Goal: Transaction & Acquisition: Book appointment/travel/reservation

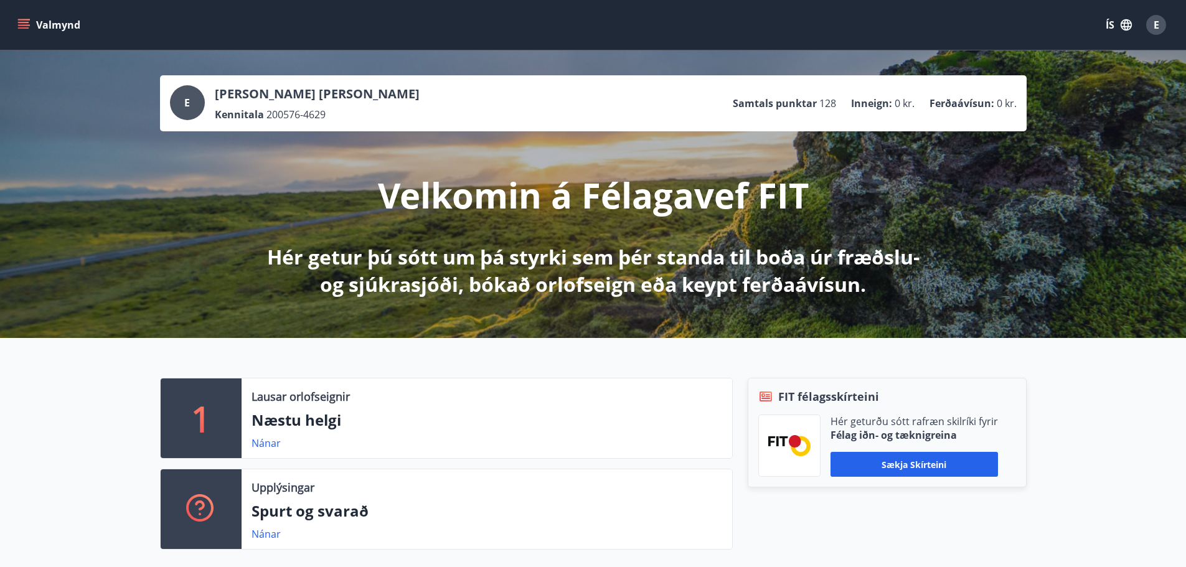
click at [23, 21] on icon "menu" at bounding box center [23, 25] width 12 height 12
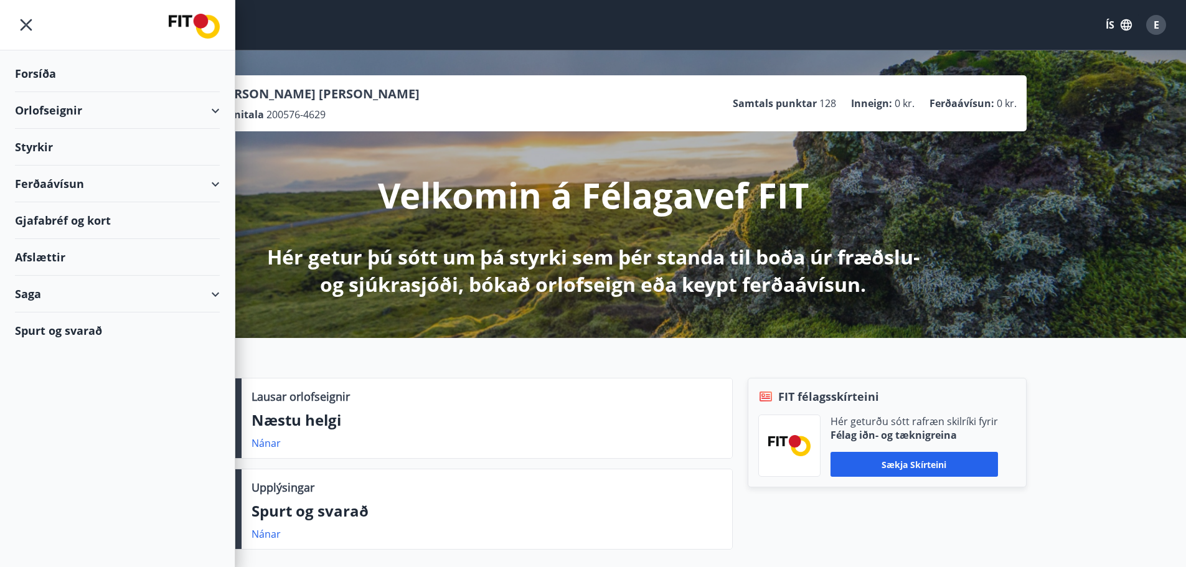
click at [218, 110] on div "Orlofseignir" at bounding box center [117, 110] width 205 height 37
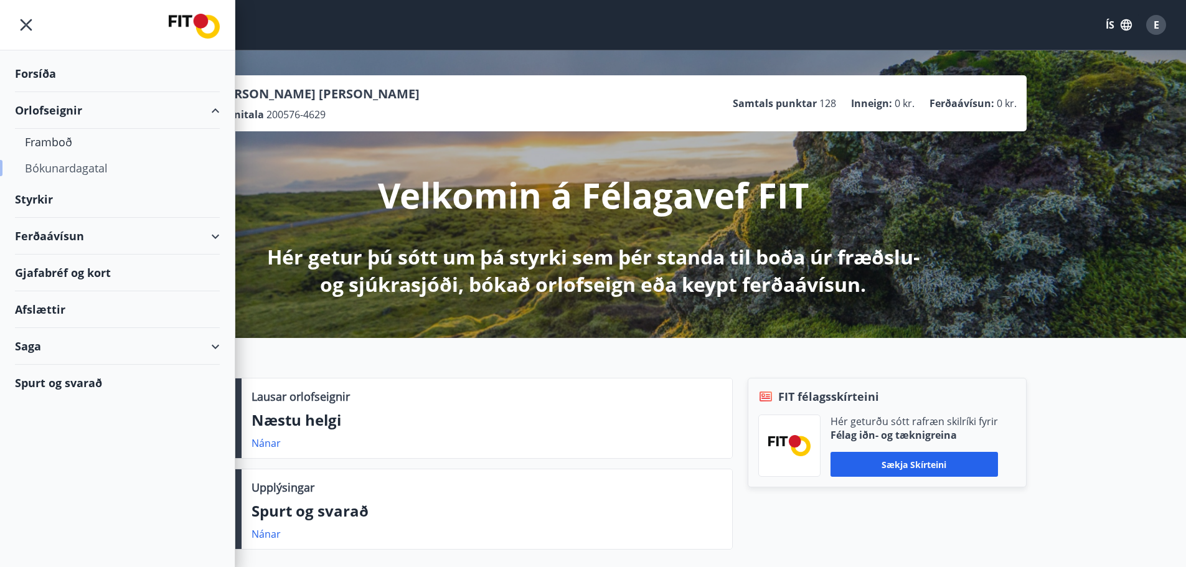
click at [73, 169] on div "Bókunardagatal" at bounding box center [117, 168] width 185 height 26
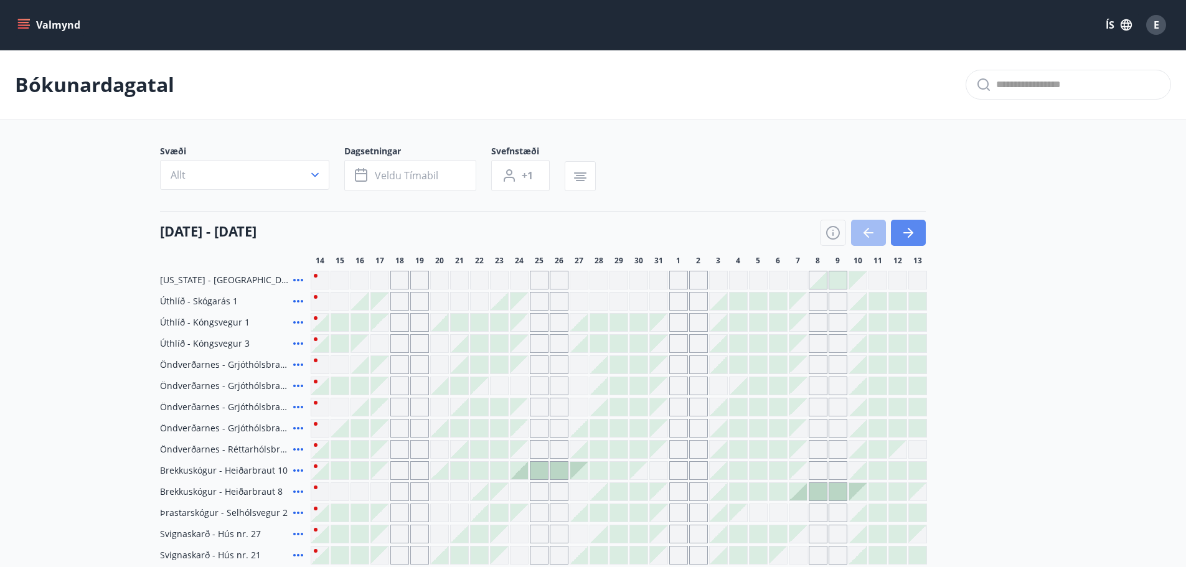
click at [907, 232] on icon "button" at bounding box center [908, 232] width 15 height 15
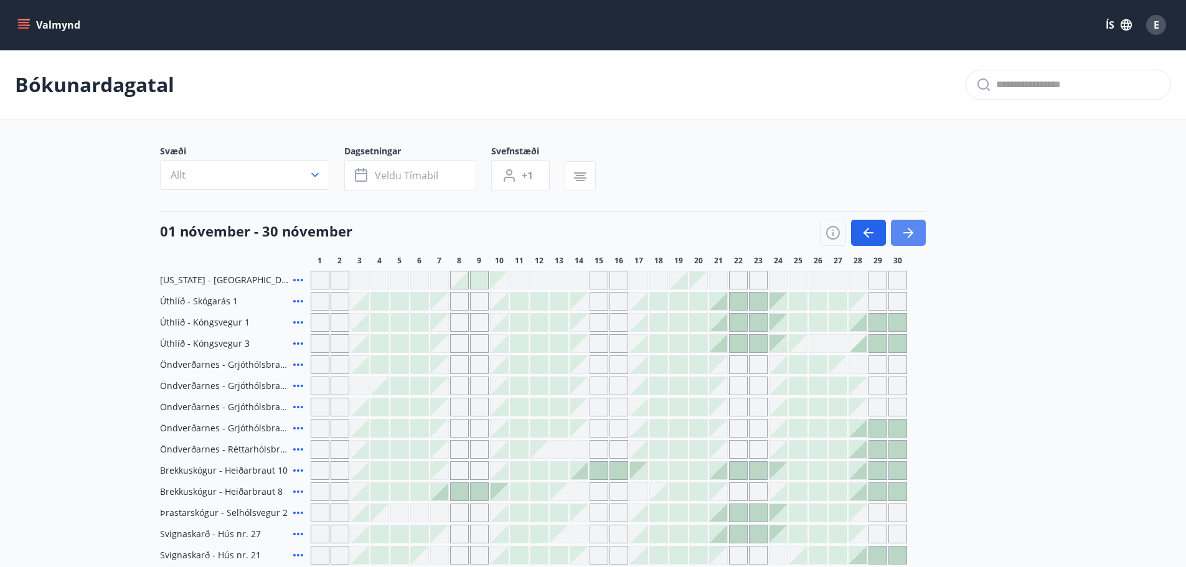
click at [917, 230] on button "button" at bounding box center [908, 233] width 35 height 26
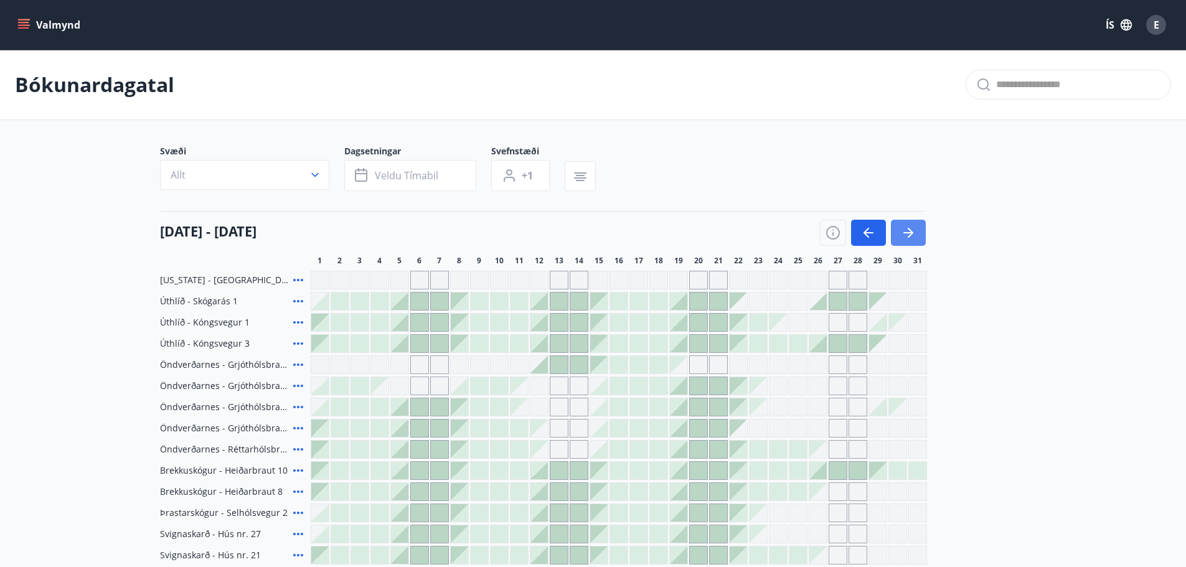
click at [917, 230] on button "button" at bounding box center [908, 233] width 35 height 26
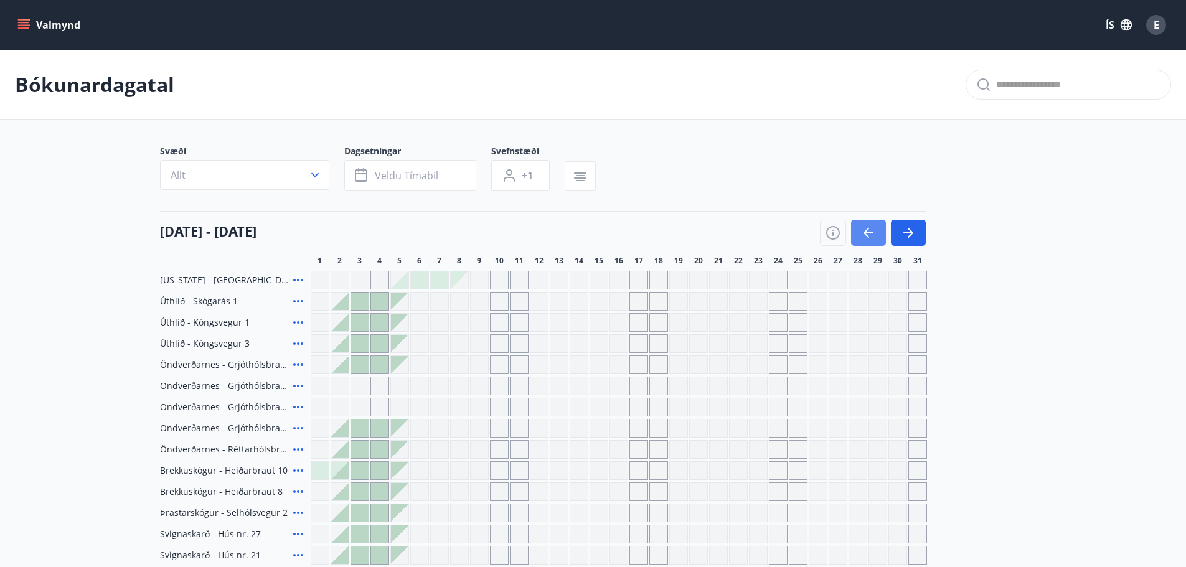
click at [876, 228] on button "button" at bounding box center [868, 233] width 35 height 26
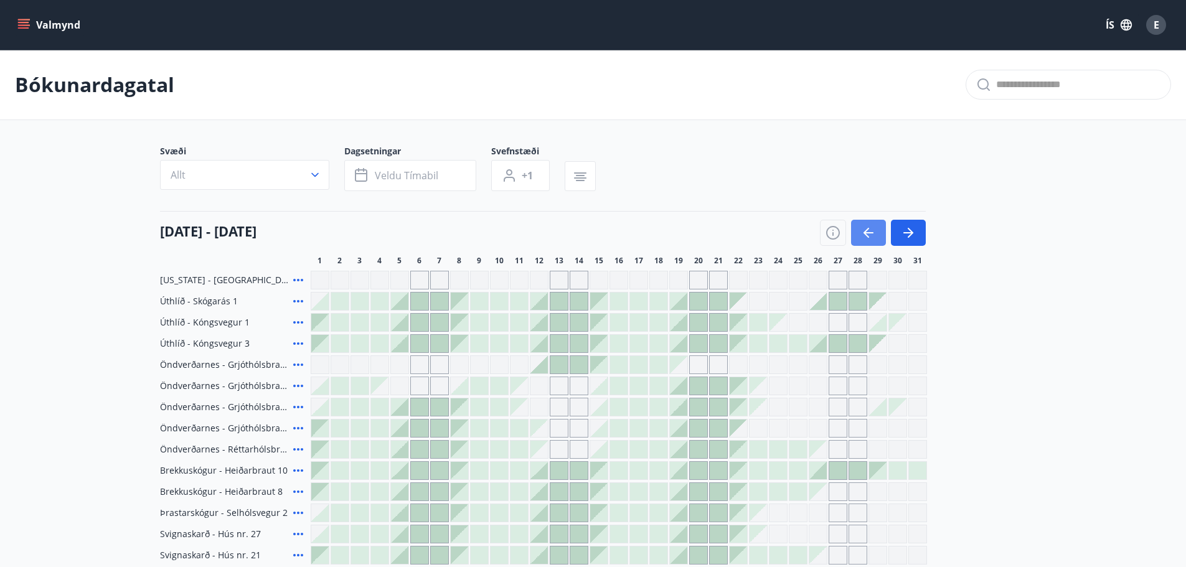
click at [876, 228] on button "button" at bounding box center [868, 233] width 35 height 26
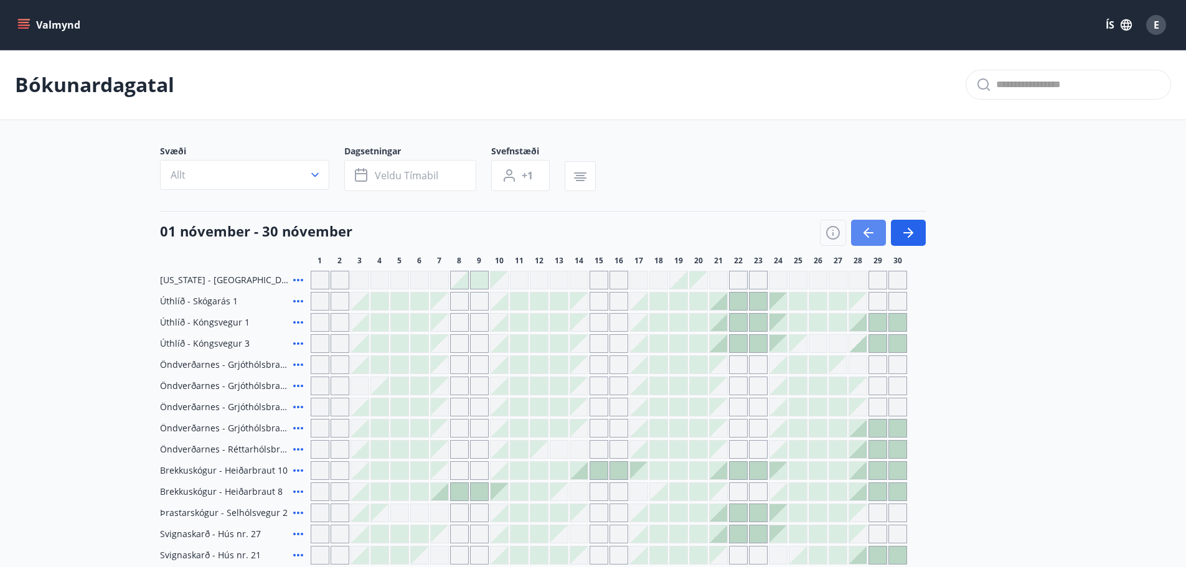
click at [876, 228] on button "button" at bounding box center [868, 233] width 35 height 26
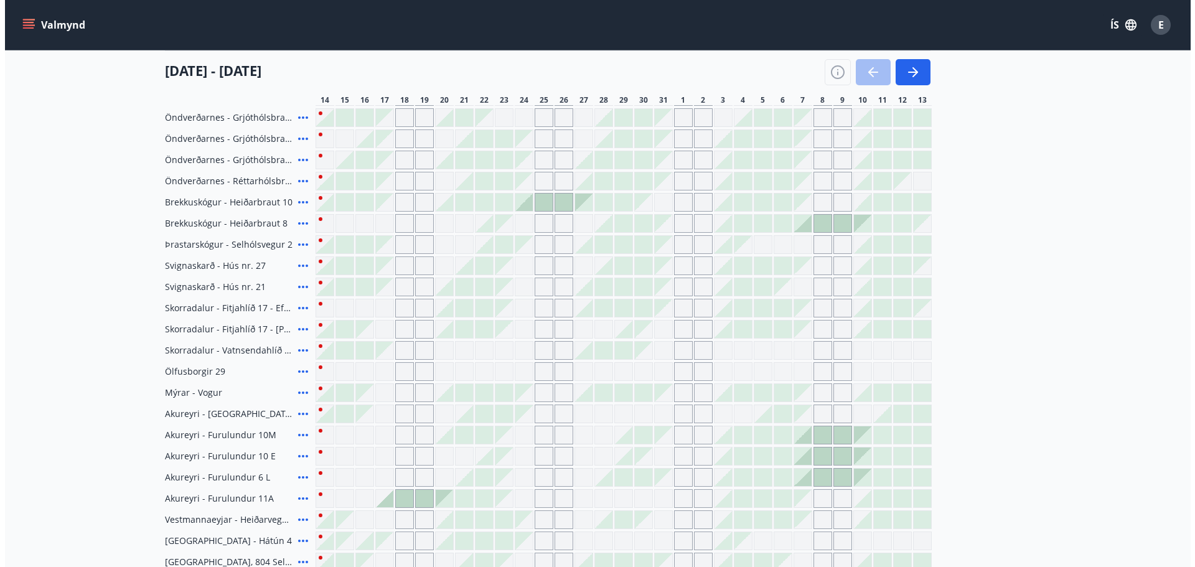
scroll to position [249, 0]
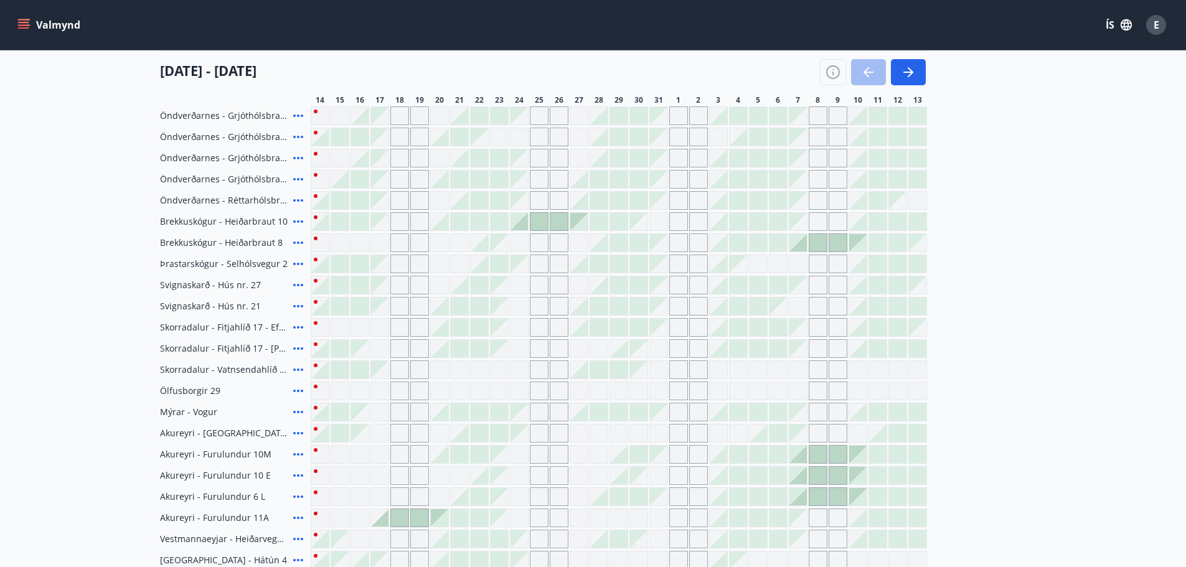
click at [800, 246] on div at bounding box center [797, 242] width 17 height 17
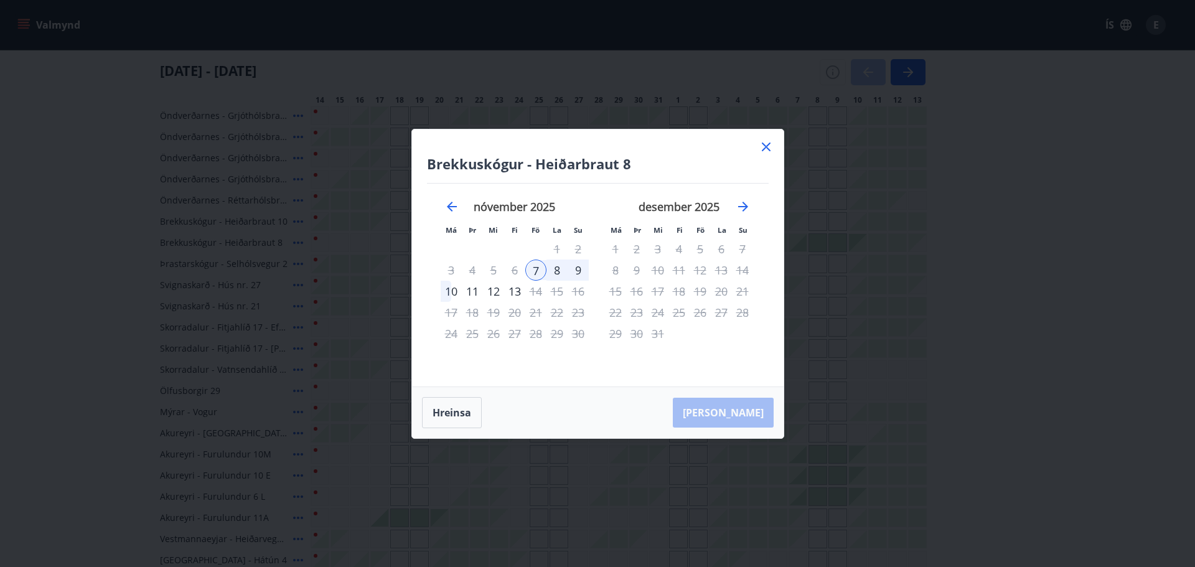
click at [453, 291] on div "10" at bounding box center [451, 291] width 21 height 21
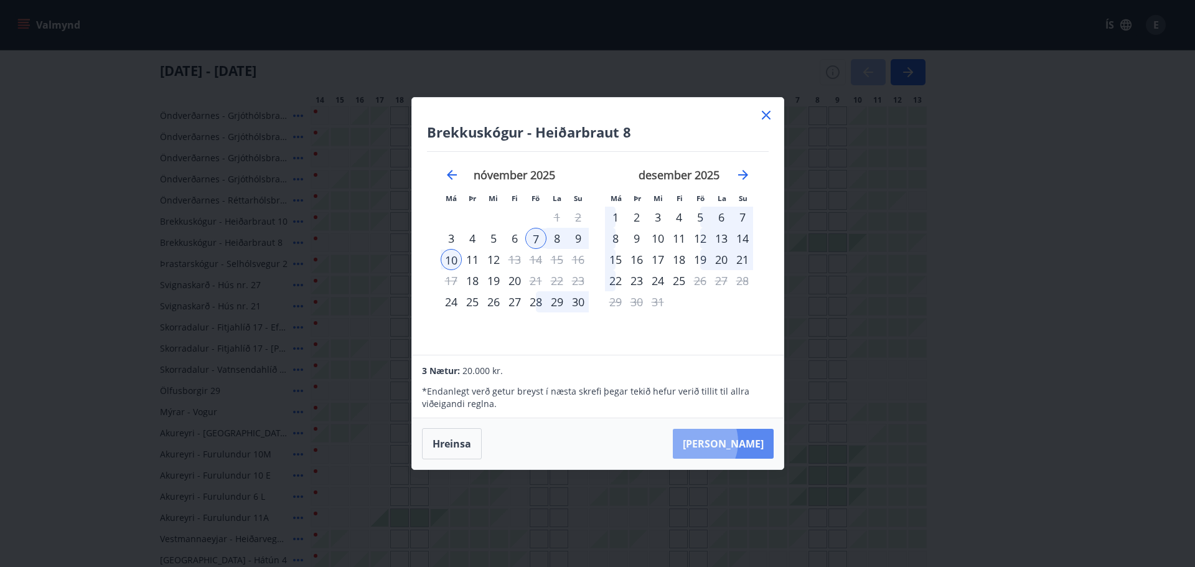
click at [728, 442] on button "[PERSON_NAME]" at bounding box center [723, 444] width 101 height 30
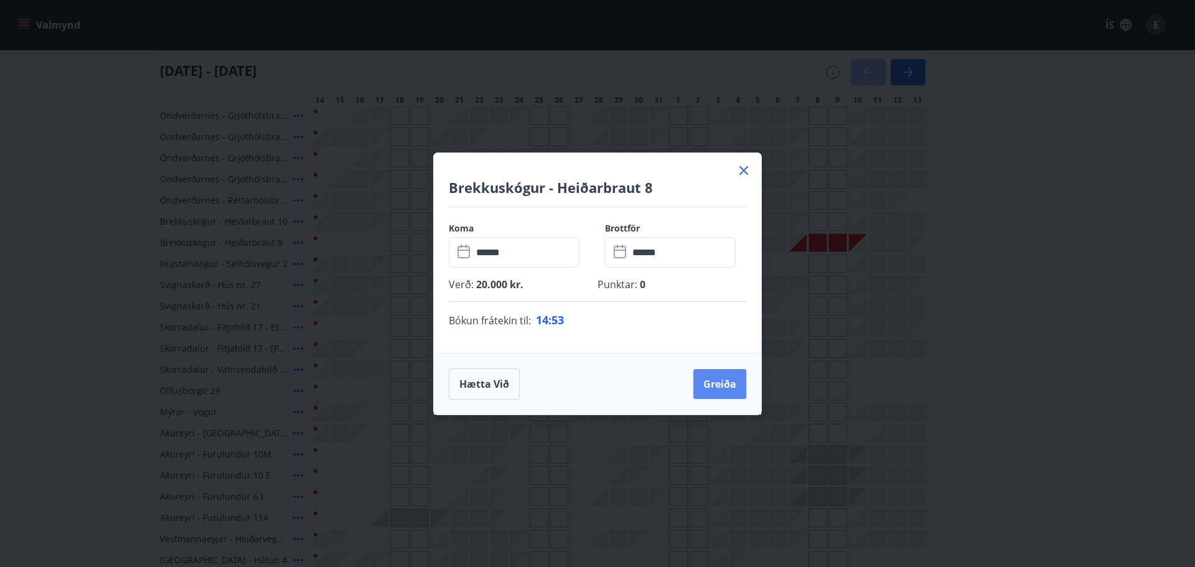
click at [736, 377] on button "Greiða" at bounding box center [719, 384] width 53 height 30
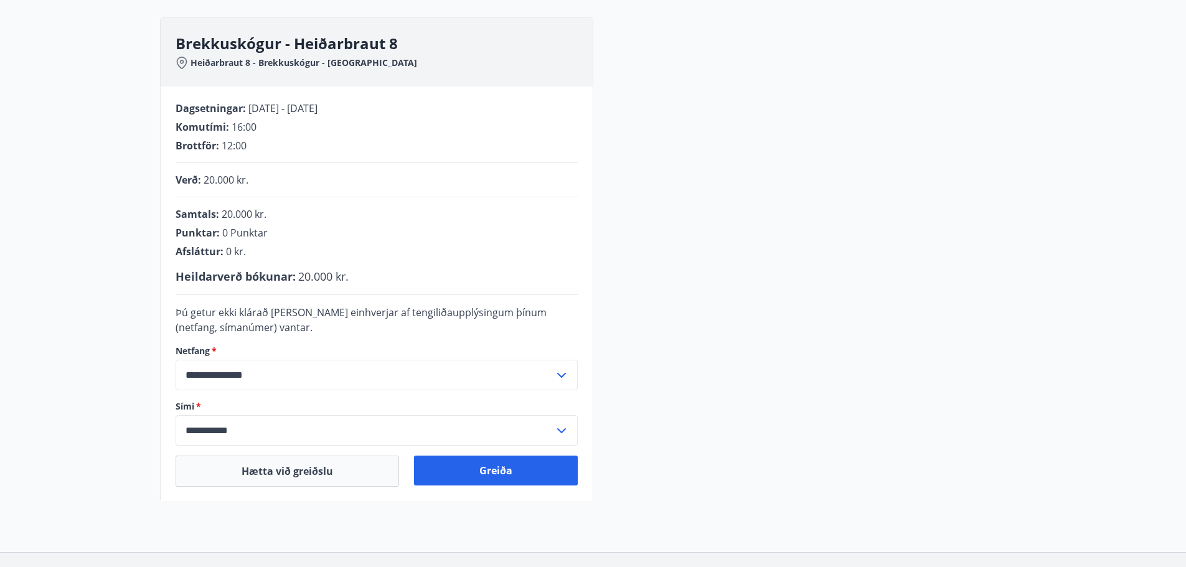
scroll to position [189, 0]
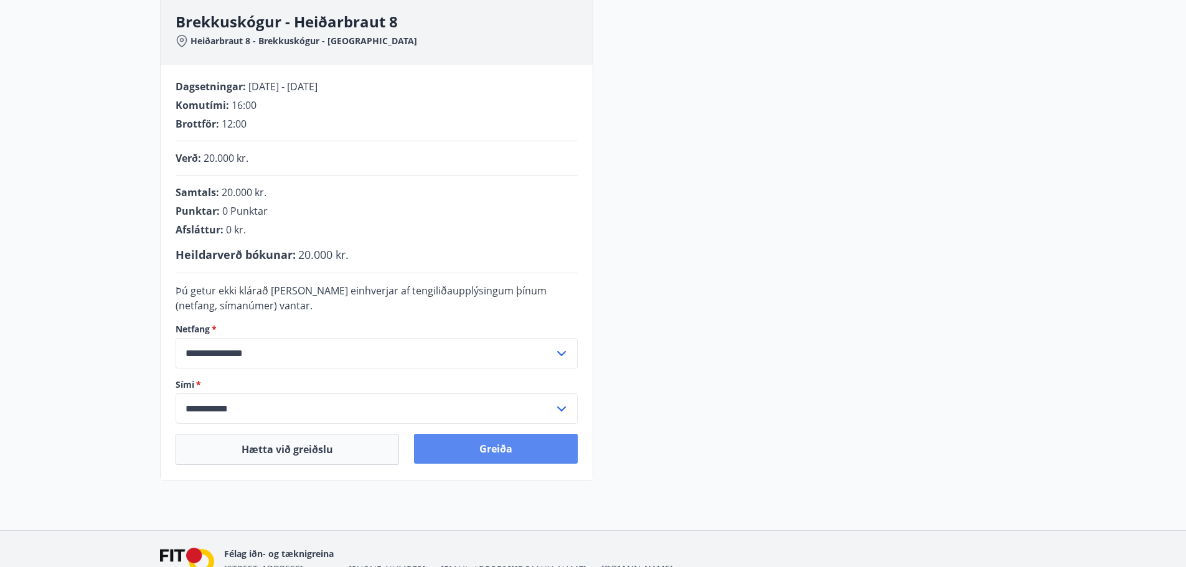
click at [480, 448] on button "Greiða" at bounding box center [496, 449] width 164 height 30
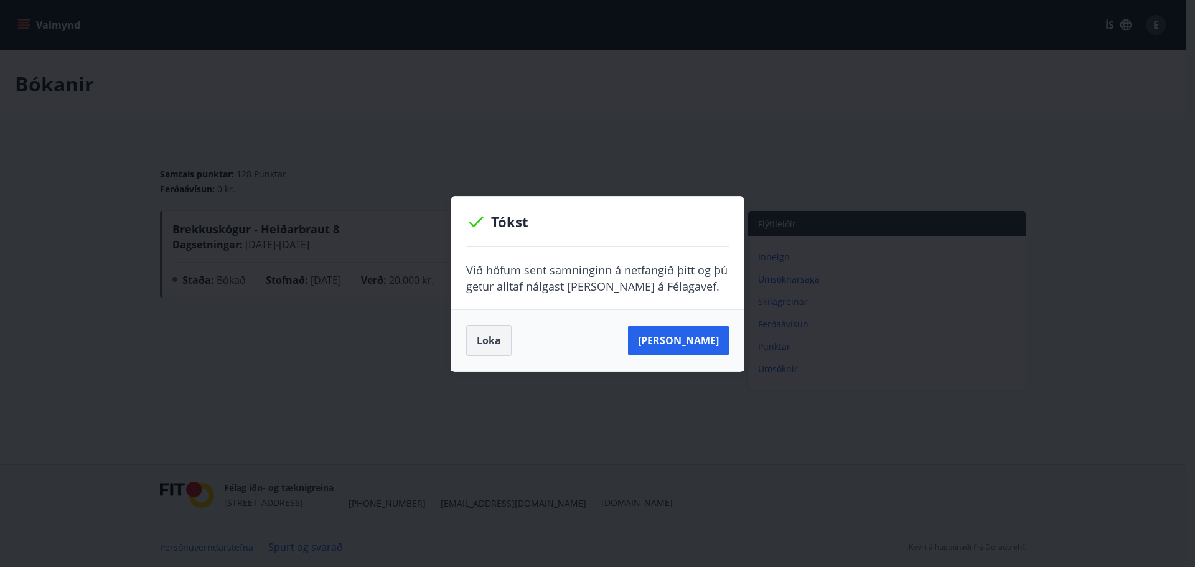
click at [479, 344] on button "Loka" at bounding box center [488, 340] width 45 height 31
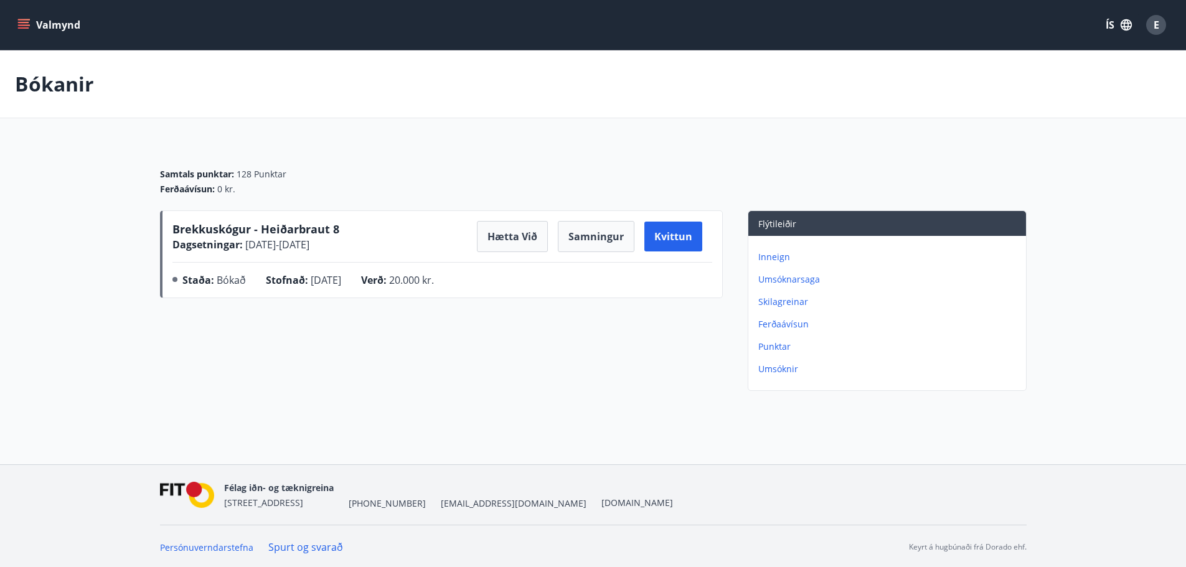
click at [32, 24] on button "Valmynd" at bounding box center [50, 25] width 70 height 22
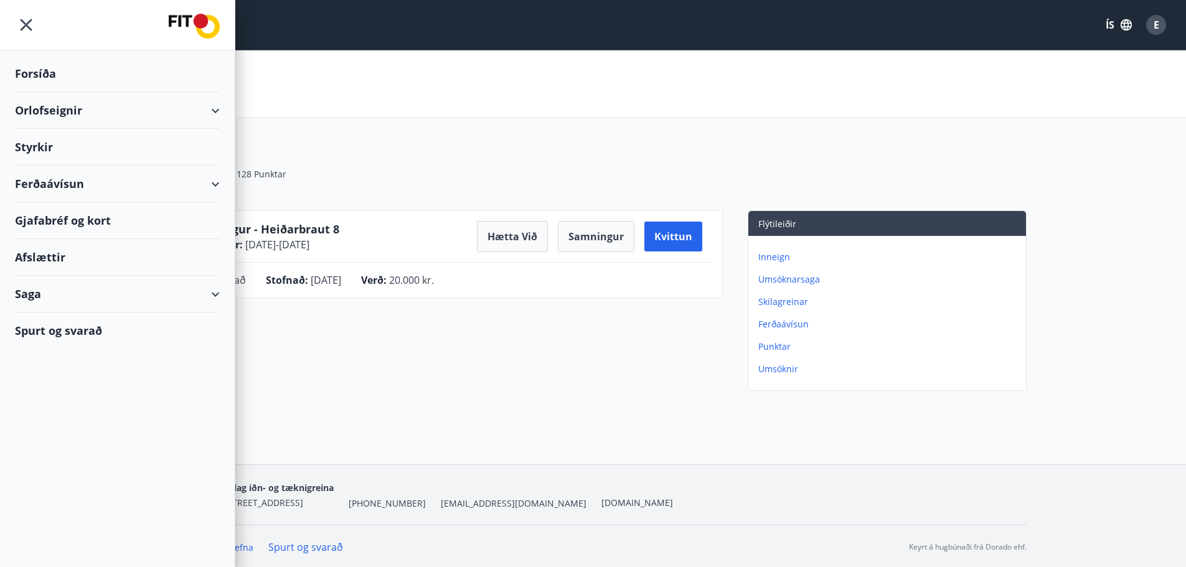
click at [58, 112] on div "Orlofseignir" at bounding box center [117, 110] width 205 height 37
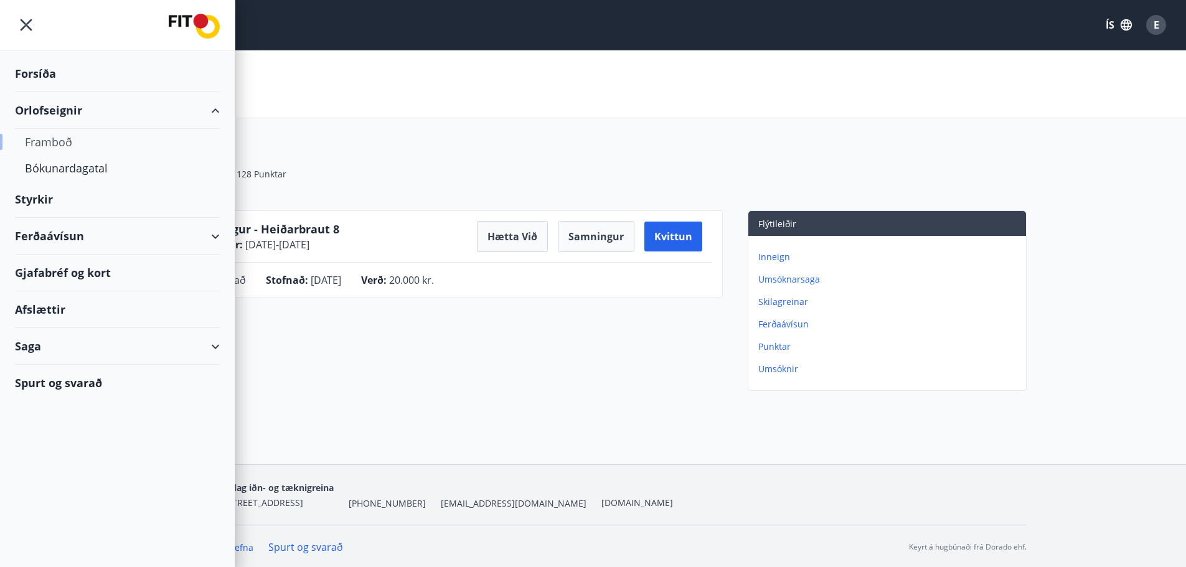
click at [63, 142] on div "Framboð" at bounding box center [117, 142] width 185 height 26
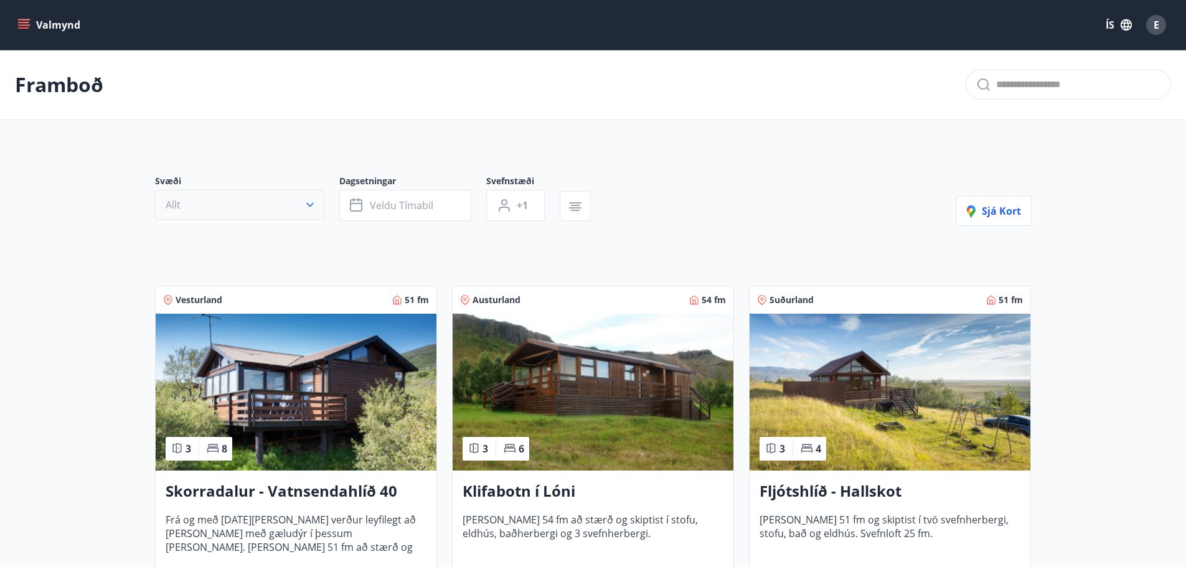
click at [313, 200] on icon "button" at bounding box center [310, 205] width 12 height 12
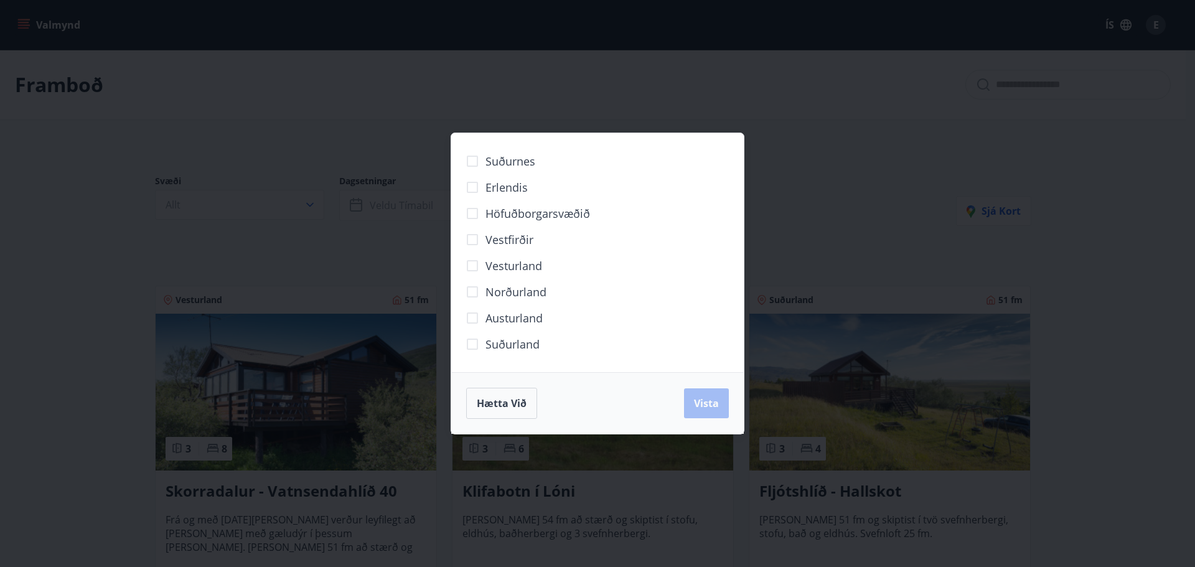
click at [508, 340] on span "Suðurland" at bounding box center [512, 344] width 54 height 16
click at [725, 402] on button "Vista" at bounding box center [706, 403] width 45 height 30
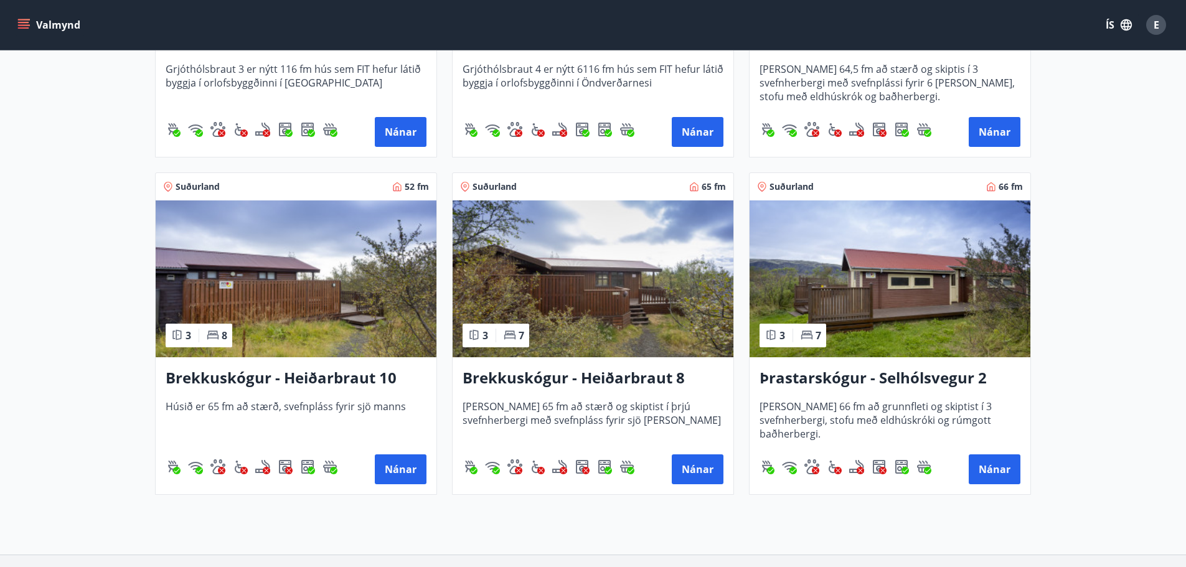
scroll to position [1494, 0]
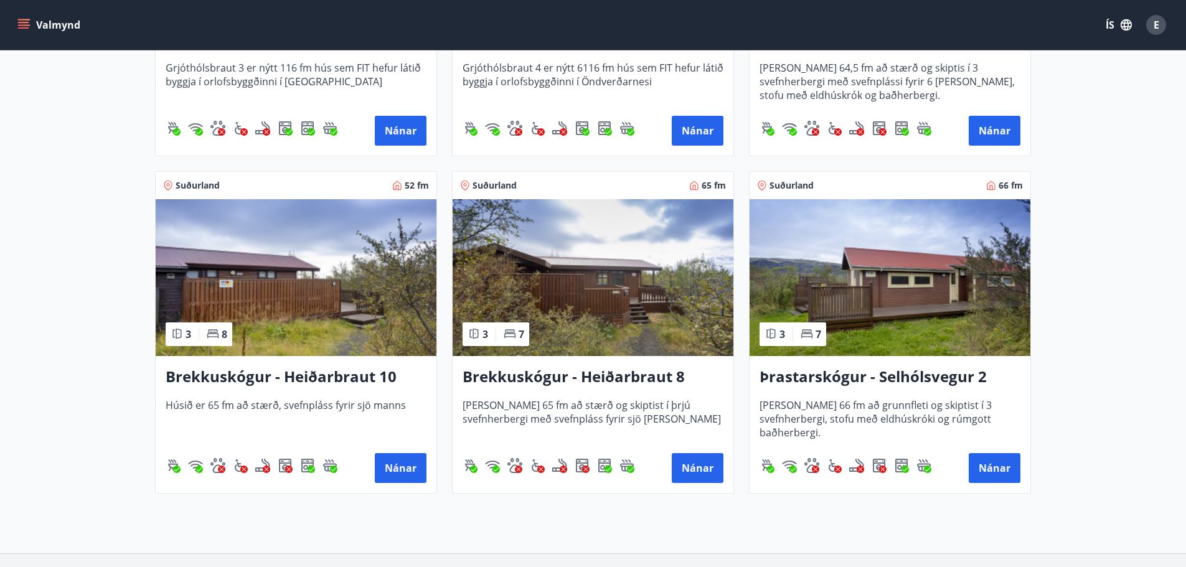
click at [570, 374] on h3 "Brekkuskógur - Heiðarbraut 8" at bounding box center [592, 377] width 261 height 22
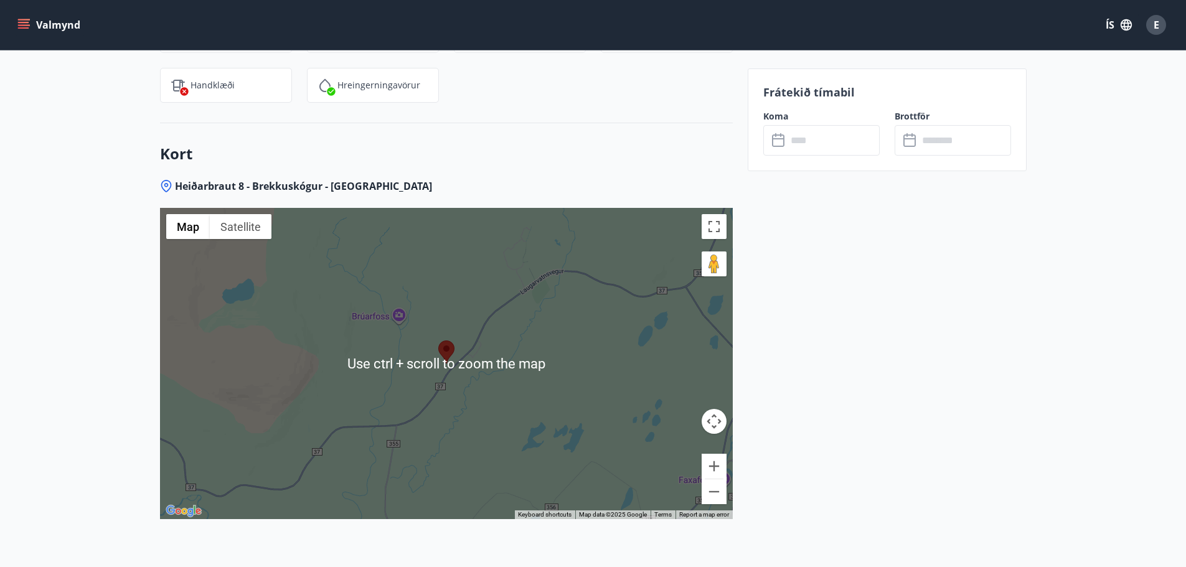
scroll to position [1494, 0]
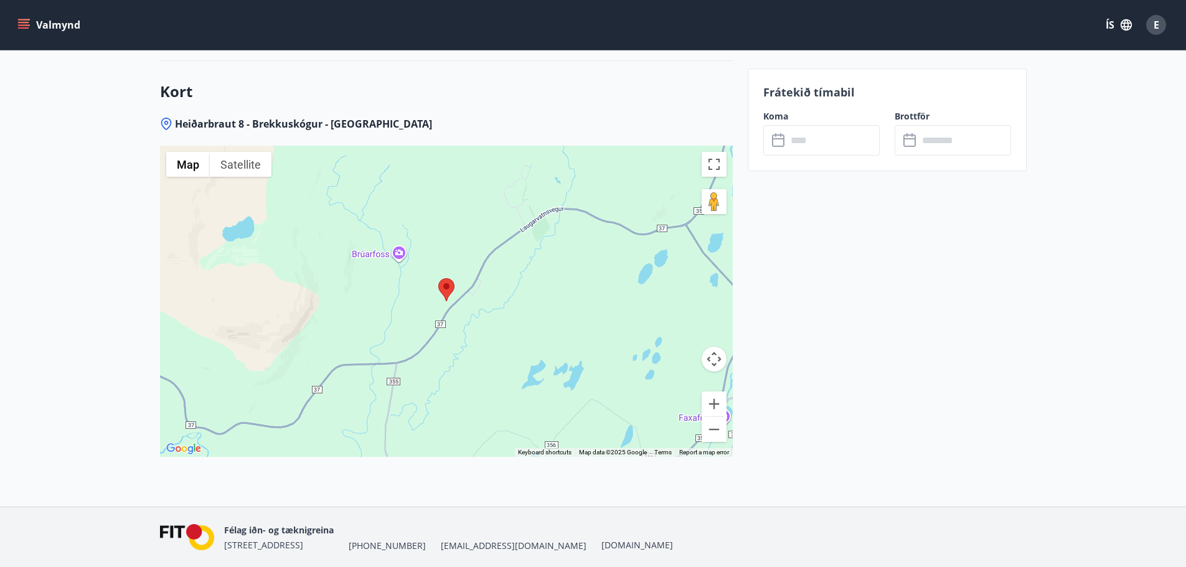
click at [713, 359] on button "Map camera controls" at bounding box center [713, 359] width 25 height 25
click at [658, 386] on button "Move down" at bounding box center [651, 390] width 25 height 25
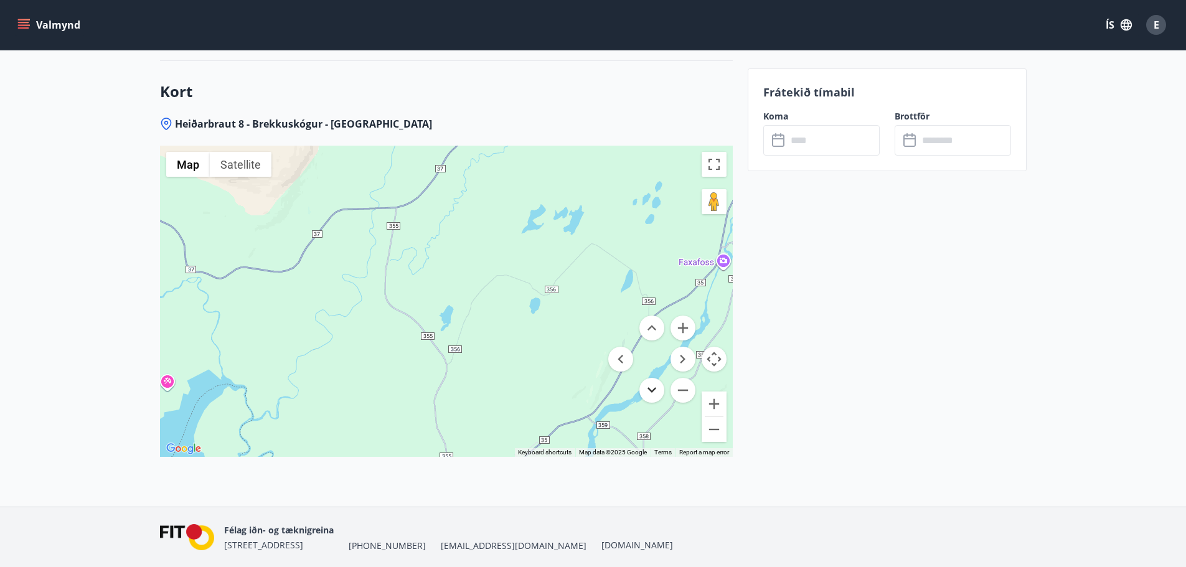
click at [658, 386] on button "Move down" at bounding box center [651, 390] width 25 height 25
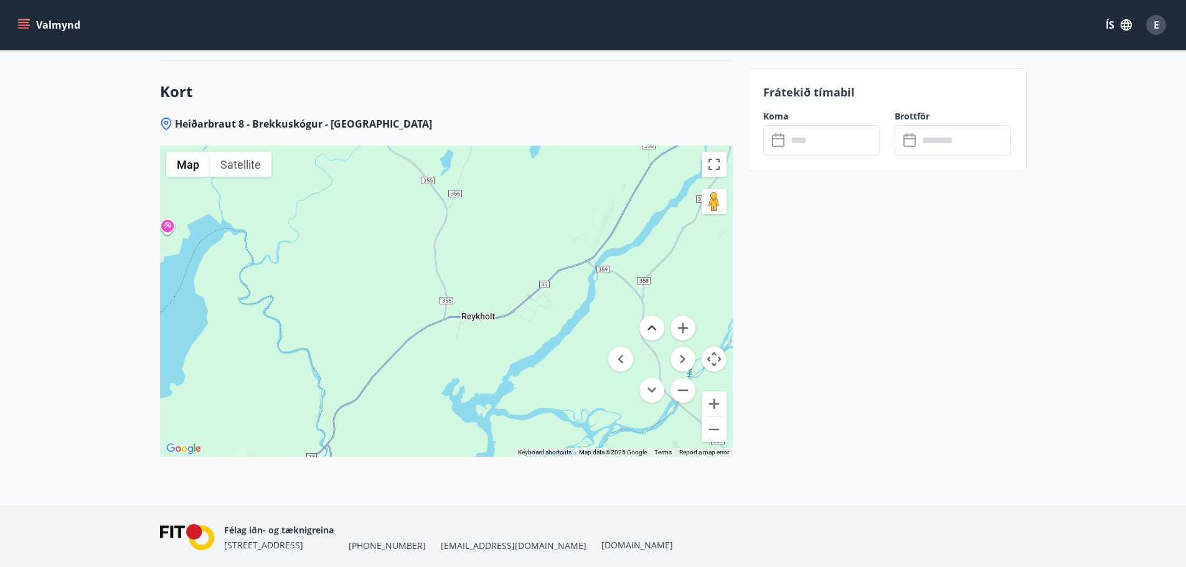
click at [659, 326] on button "Move up" at bounding box center [651, 328] width 25 height 25
